Goal: Check status

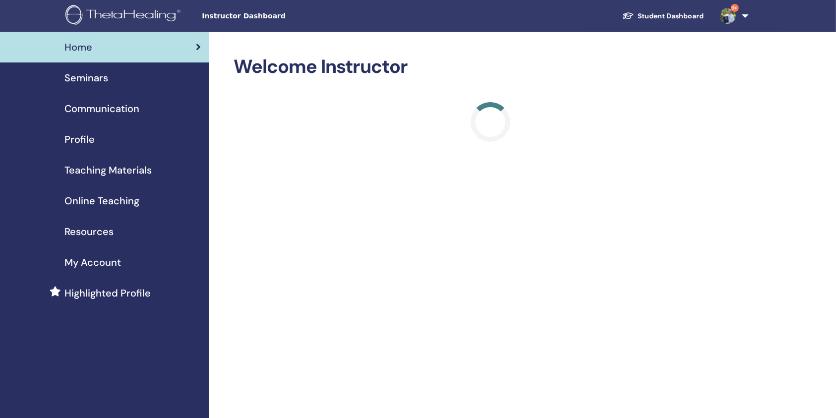
click at [104, 82] on span "Seminars" at bounding box center [86, 77] width 44 height 15
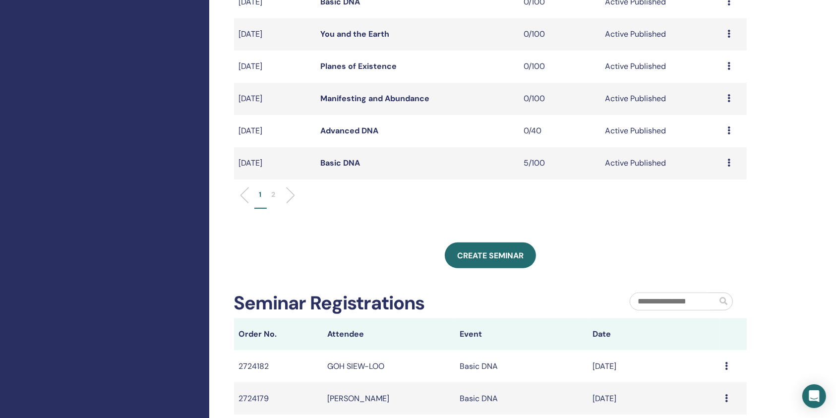
scroll to position [330, 0]
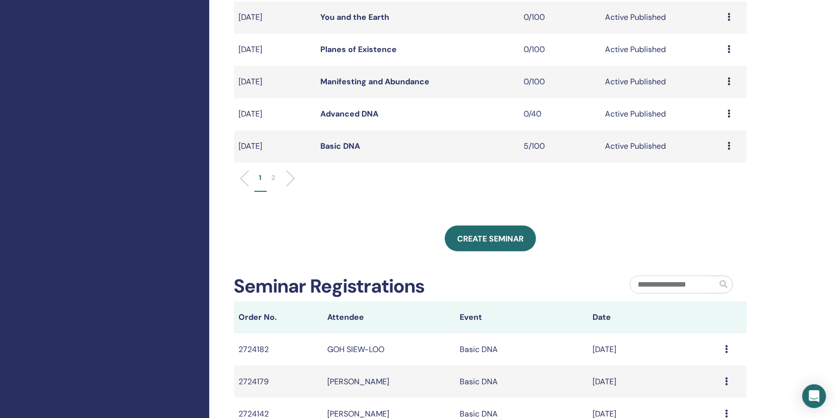
click at [353, 145] on link "Basic DNA" at bounding box center [340, 146] width 40 height 10
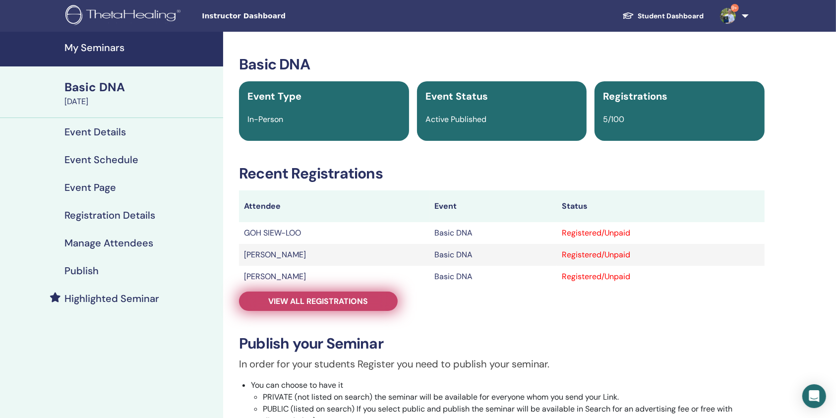
click at [353, 297] on span "View all registrations" at bounding box center [319, 301] width 100 height 10
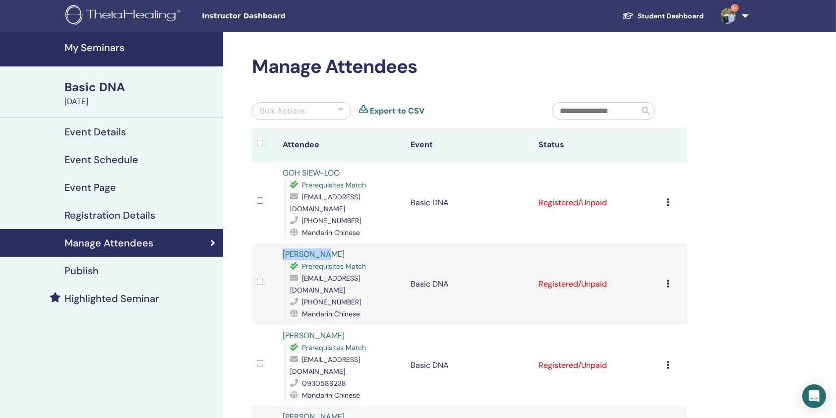
drag, startPoint x: 274, startPoint y: 239, endPoint x: 344, endPoint y: 242, distance: 69.9
click at [344, 243] on tr "Wu Chwanin Prerequisites Match chwanin98@gmail.com +886963771687 Mandarin Chine…" at bounding box center [469, 283] width 435 height 81
